Goal: Obtain resource: Obtain resource

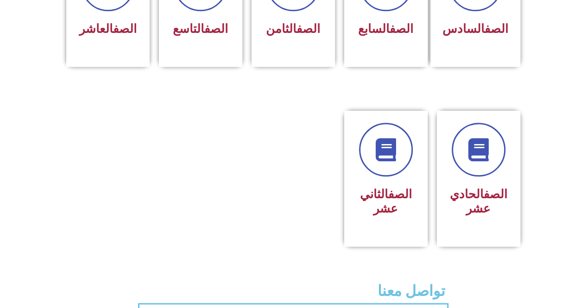
scroll to position [462, 0]
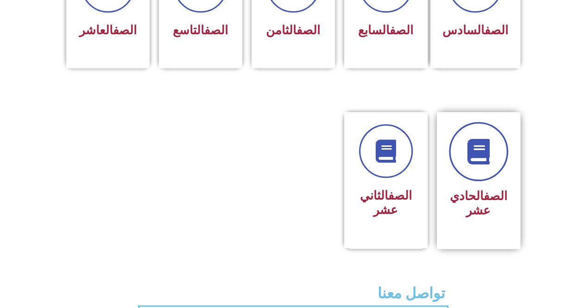
click at [483, 159] on link at bounding box center [478, 151] width 59 height 59
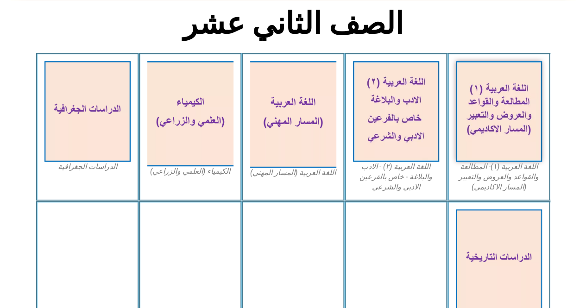
scroll to position [185, 0]
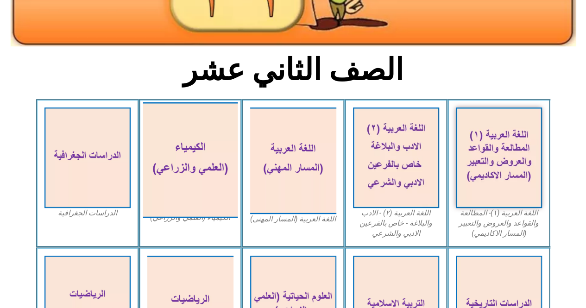
click at [199, 145] on img at bounding box center [190, 160] width 95 height 116
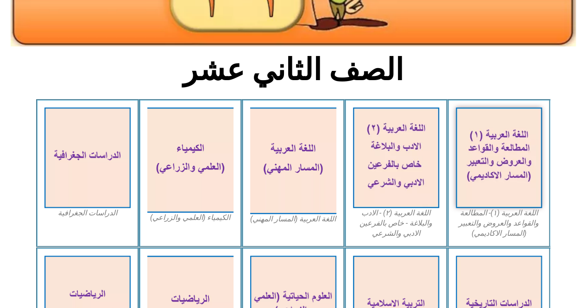
scroll to position [0, 0]
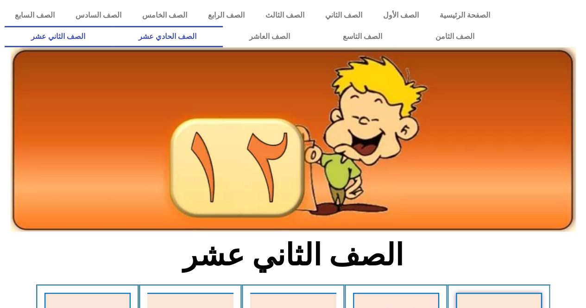
click at [200, 40] on link "الصف الحادي عشر" at bounding box center [167, 36] width 111 height 21
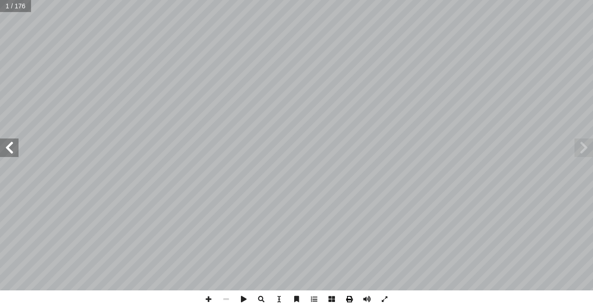
click at [349, 300] on span at bounding box center [349, 299] width 18 height 18
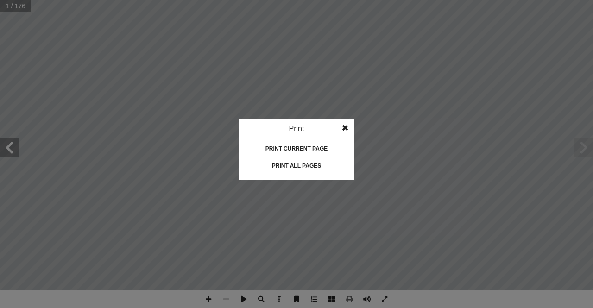
click at [286, 162] on div "Print all pages" at bounding box center [296, 165] width 93 height 15
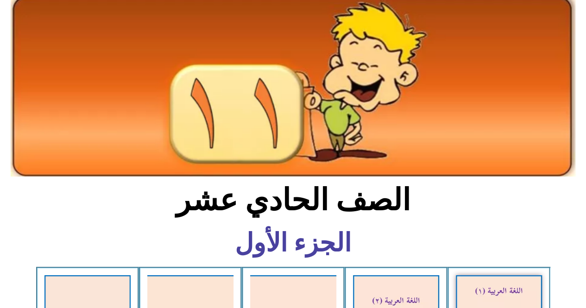
scroll to position [232, 0]
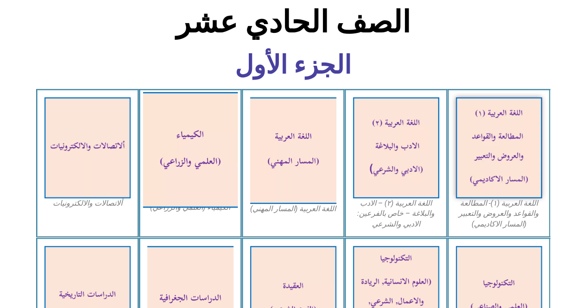
click at [191, 123] on img at bounding box center [190, 150] width 95 height 116
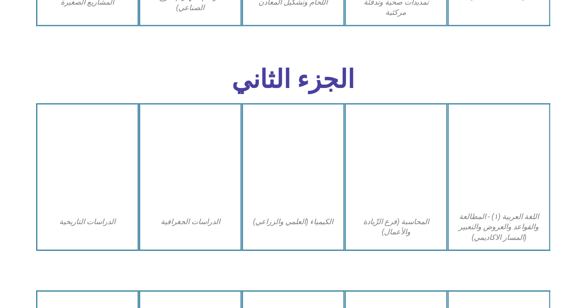
scroll to position [1482, 0]
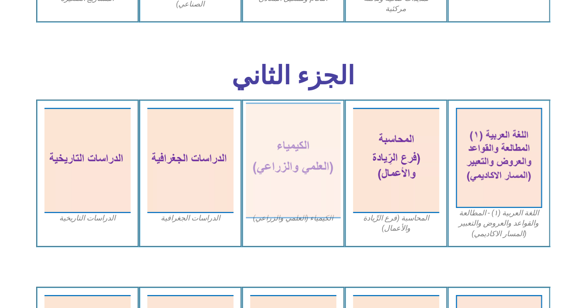
click at [286, 133] on img at bounding box center [292, 160] width 95 height 116
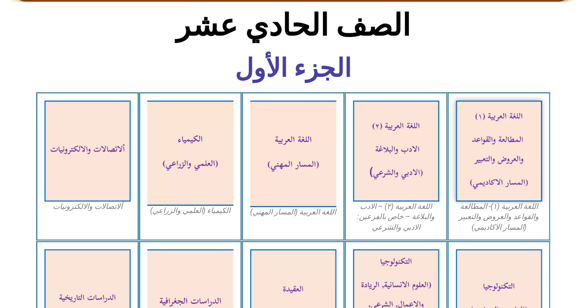
scroll to position [0, 0]
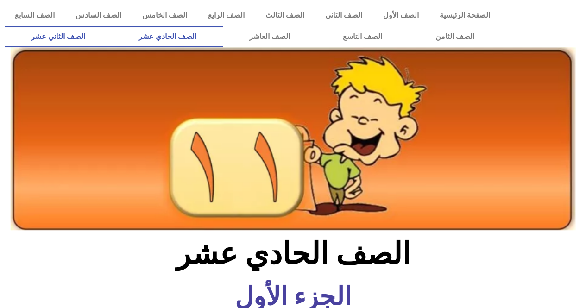
click at [78, 38] on link "الصف الثاني عشر" at bounding box center [58, 36] width 107 height 21
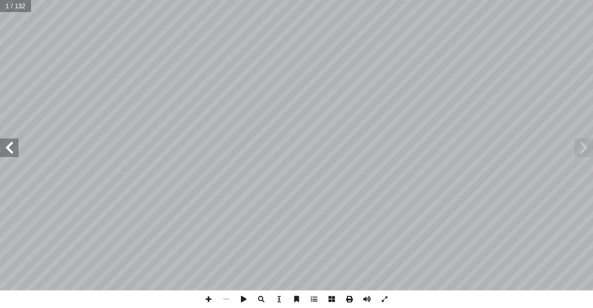
click at [349, 299] on span at bounding box center [349, 299] width 18 height 18
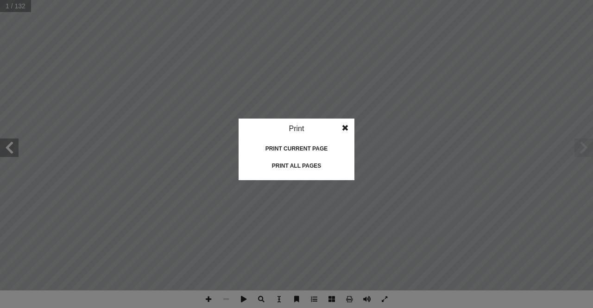
click at [288, 168] on div "Print all pages" at bounding box center [296, 165] width 93 height 15
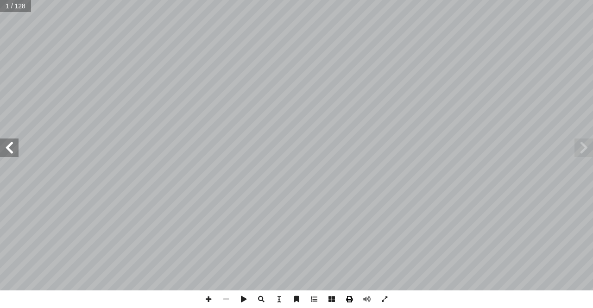
click at [347, 298] on span at bounding box center [349, 299] width 18 height 18
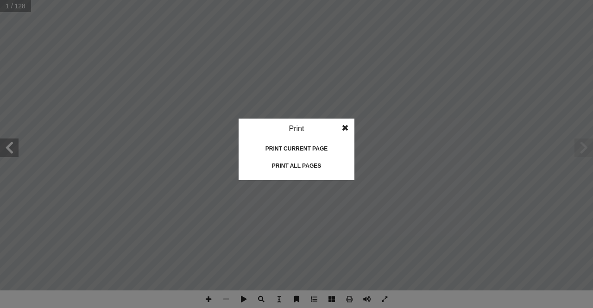
click at [291, 164] on div "Print all pages" at bounding box center [296, 165] width 93 height 15
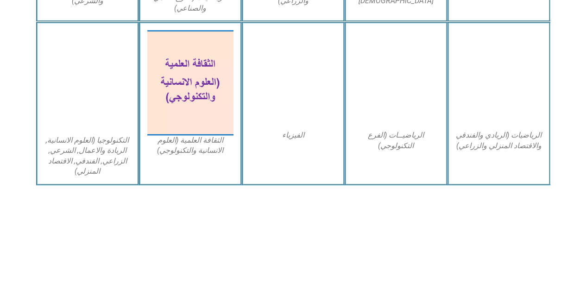
scroll to position [278, 0]
